Goal: Information Seeking & Learning: Learn about a topic

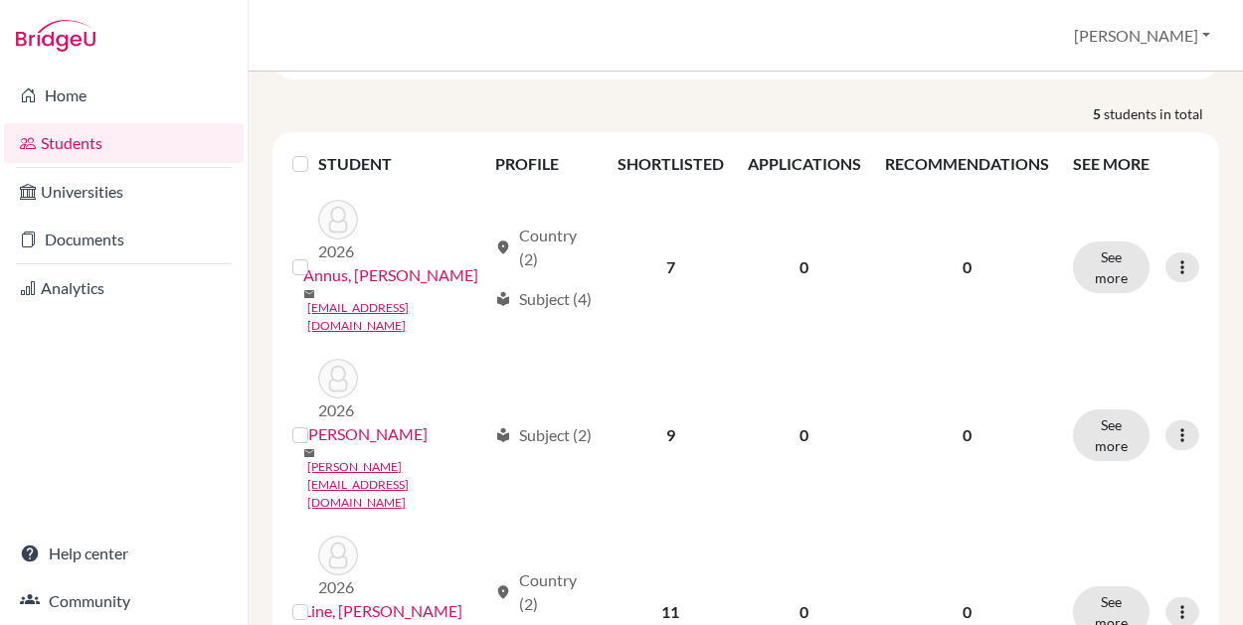
scroll to position [273, 0]
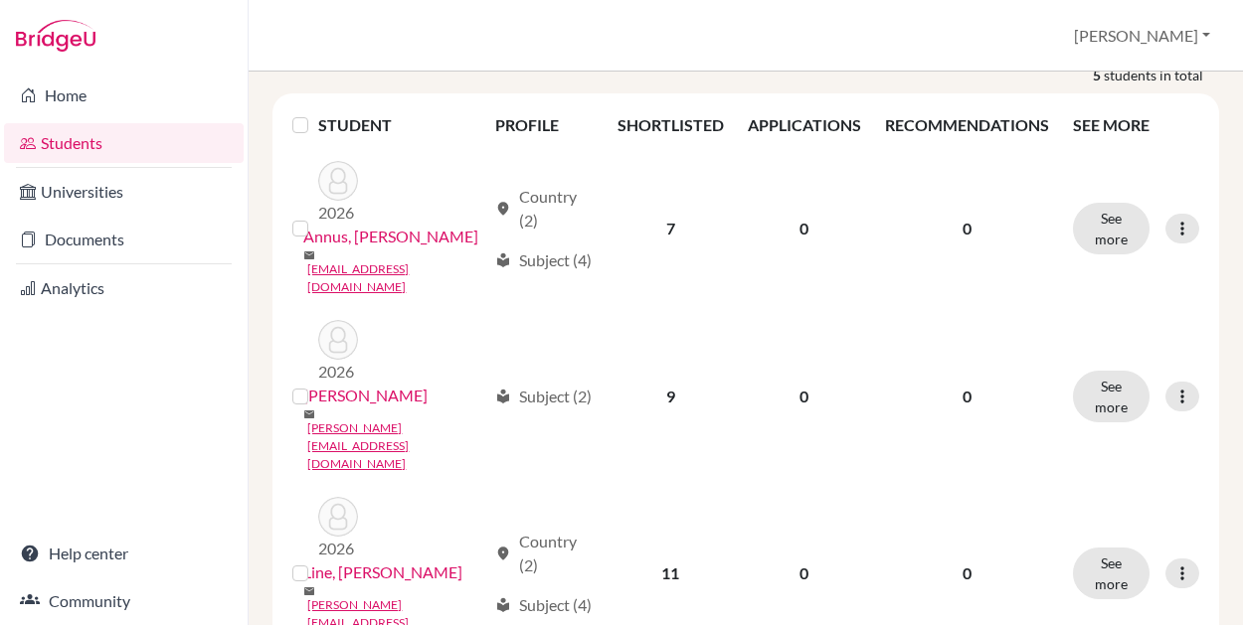
drag, startPoint x: 1242, startPoint y: 340, endPoint x: 1243, endPoint y: 481, distance: 141.2
click at [1242, 481] on html "Home Students Universities Documents Analytics Help center Community Students o…" at bounding box center [621, 312] width 1243 height 625
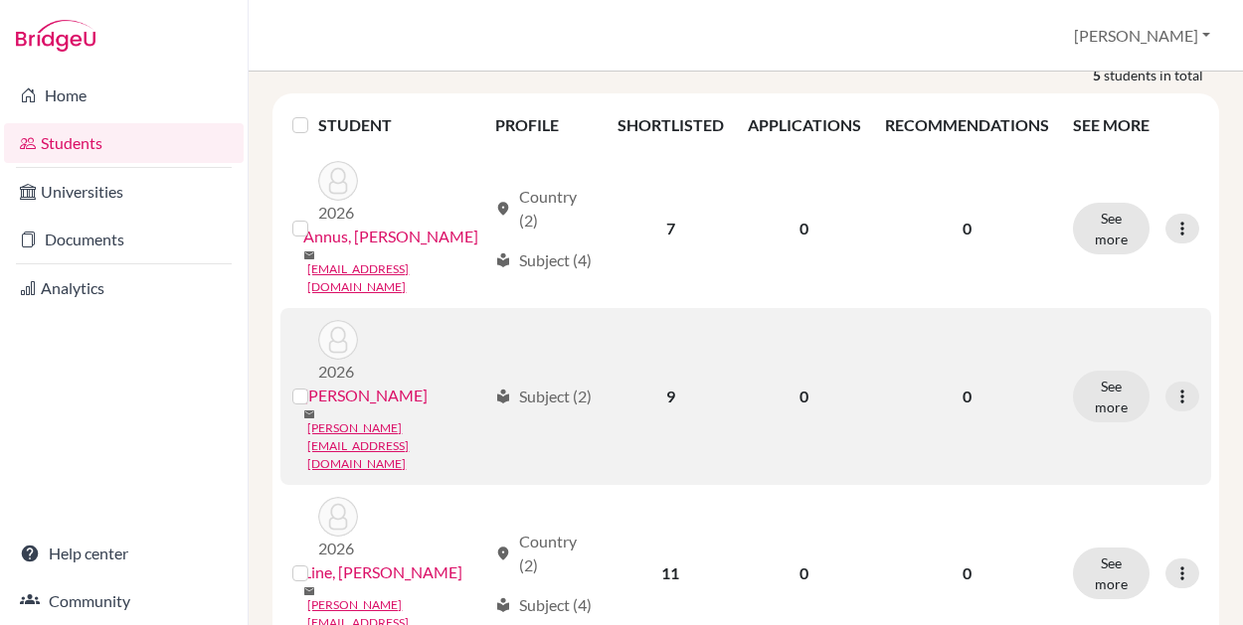
click at [344, 384] on link "[PERSON_NAME]" at bounding box center [365, 396] width 124 height 24
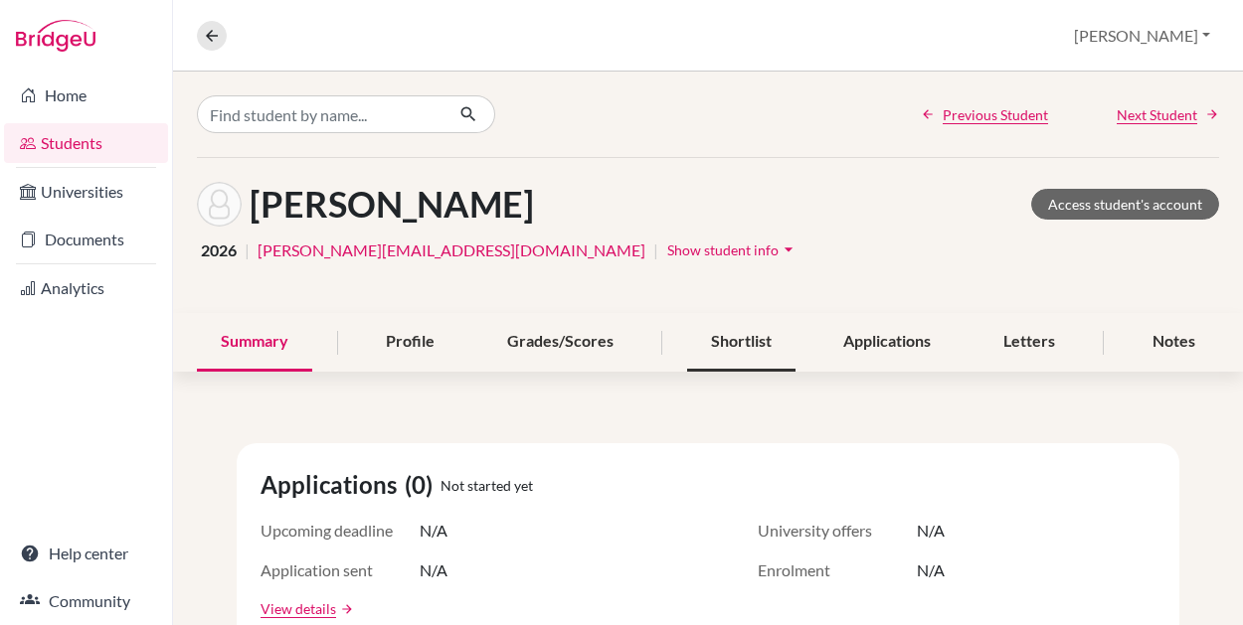
click at [726, 351] on div "Shortlist" at bounding box center [741, 342] width 108 height 59
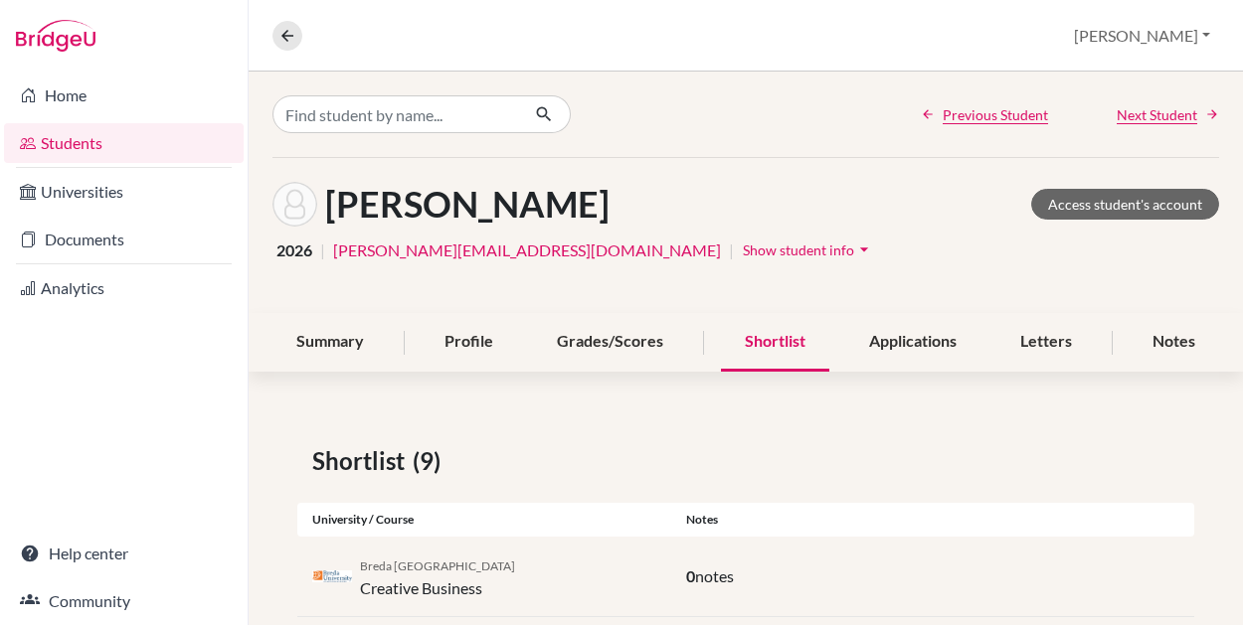
click at [474, 336] on div "Profile" at bounding box center [469, 342] width 96 height 59
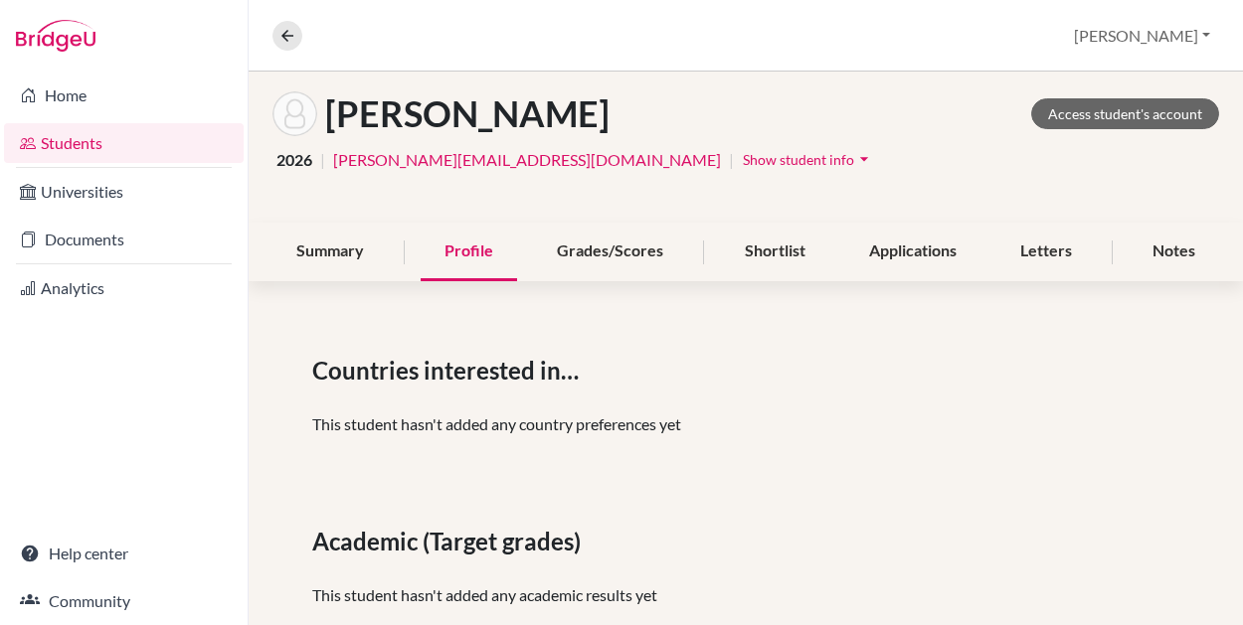
scroll to position [62, 0]
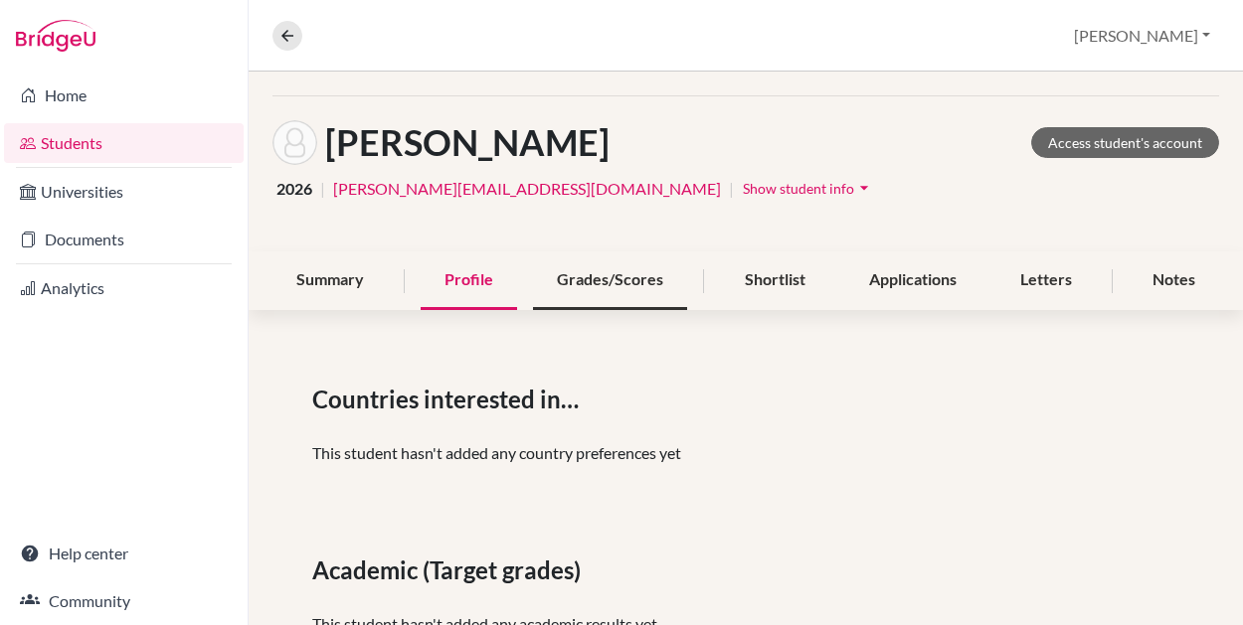
click at [591, 290] on div "Grades/Scores" at bounding box center [610, 281] width 154 height 59
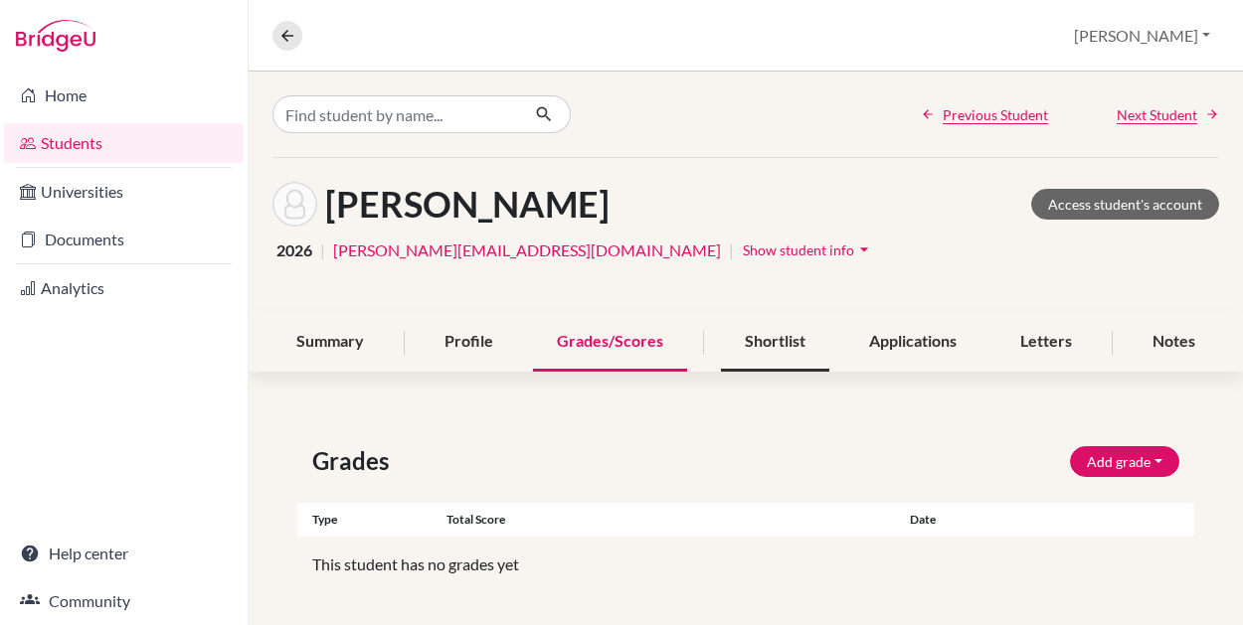
click at [756, 348] on div "Shortlist" at bounding box center [775, 342] width 108 height 59
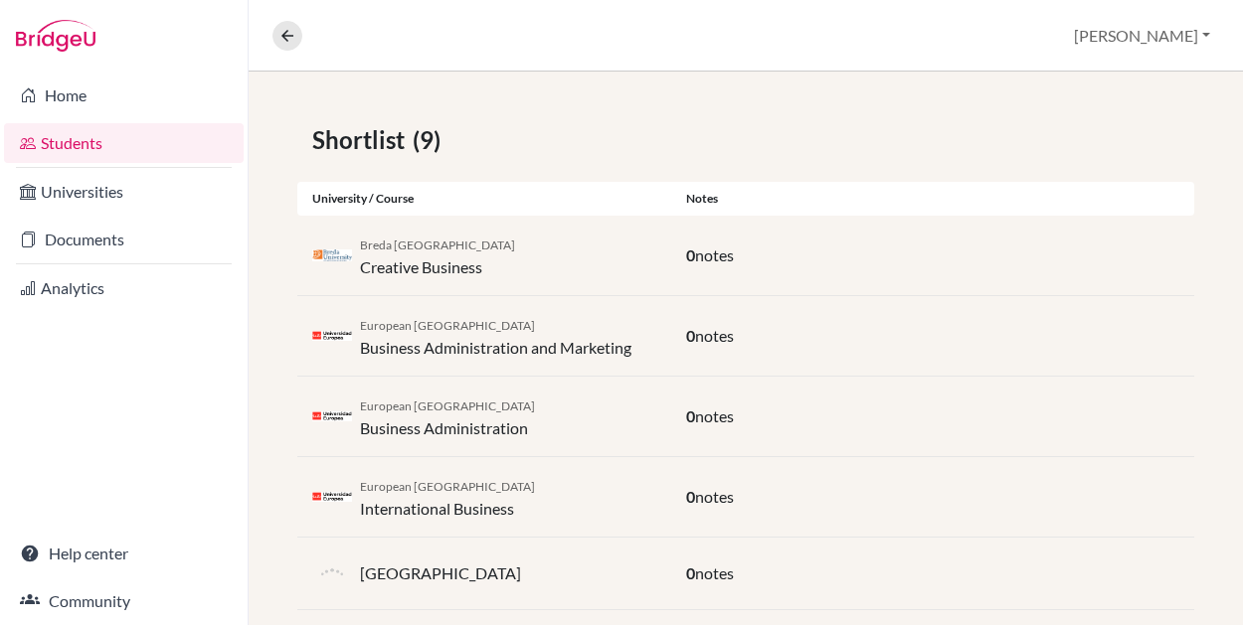
scroll to position [312, 0]
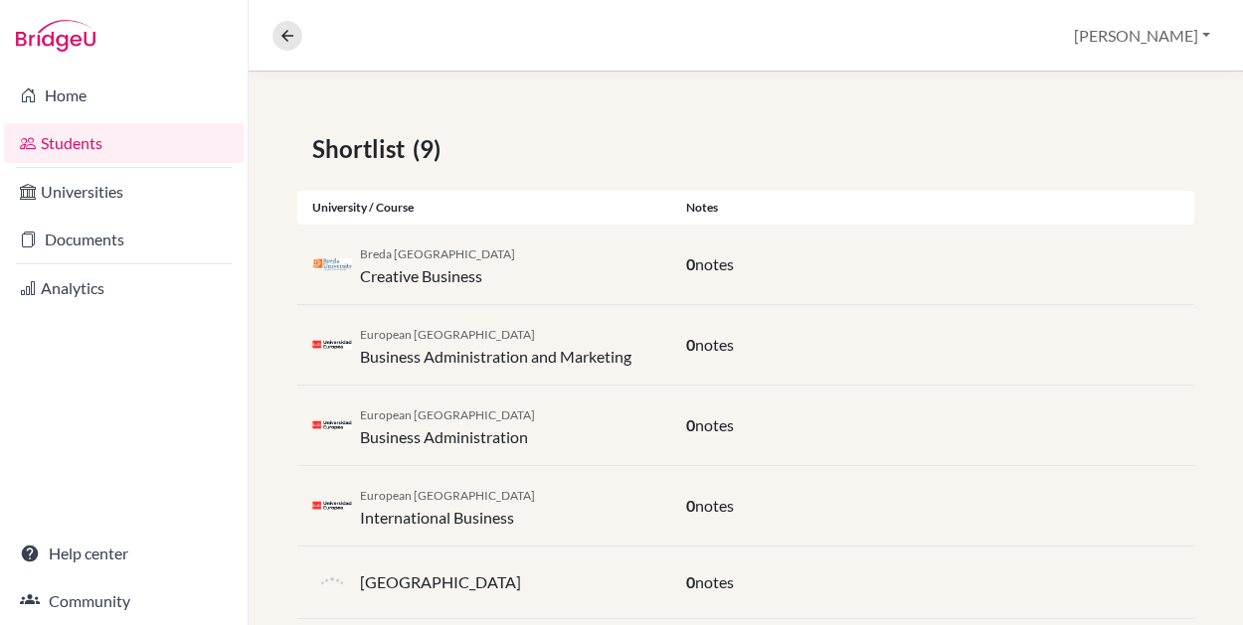
click at [988, 547] on div "Geneva Business School 0 notes" at bounding box center [745, 583] width 897 height 73
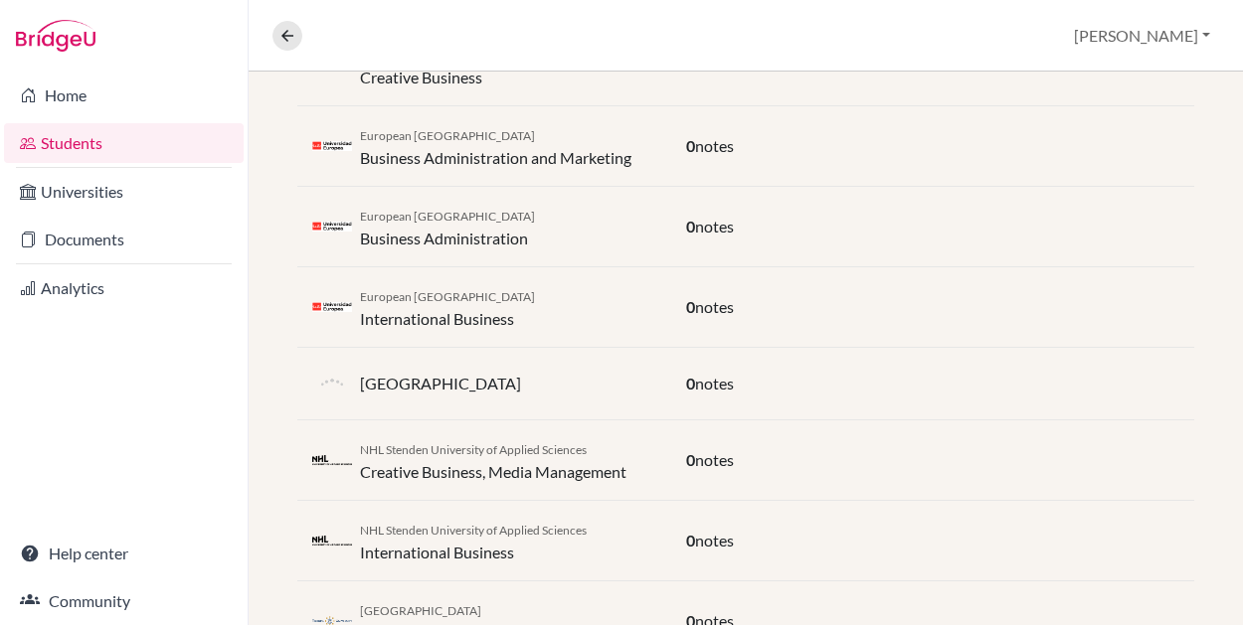
scroll to position [471, 0]
